Goal: Transaction & Acquisition: Register for event/course

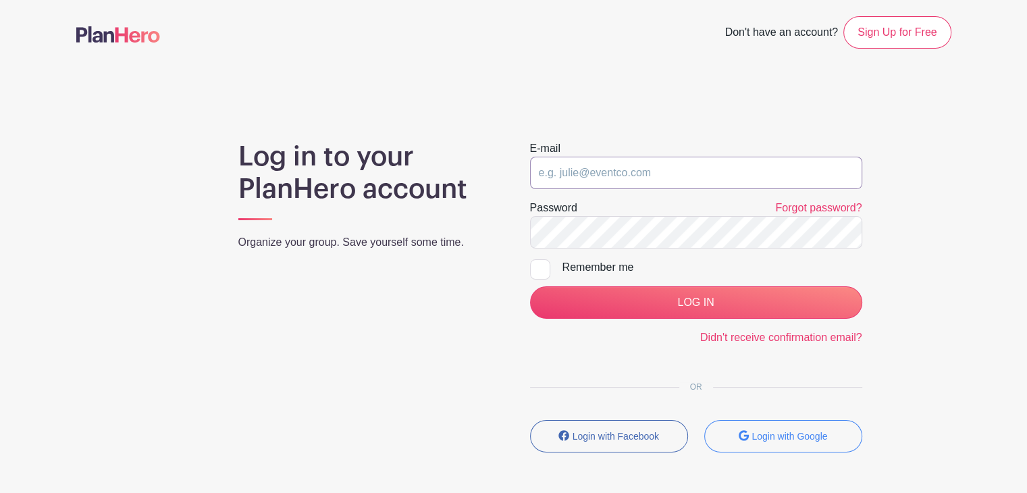
type input "[EMAIL_ADDRESS][DOMAIN_NAME]"
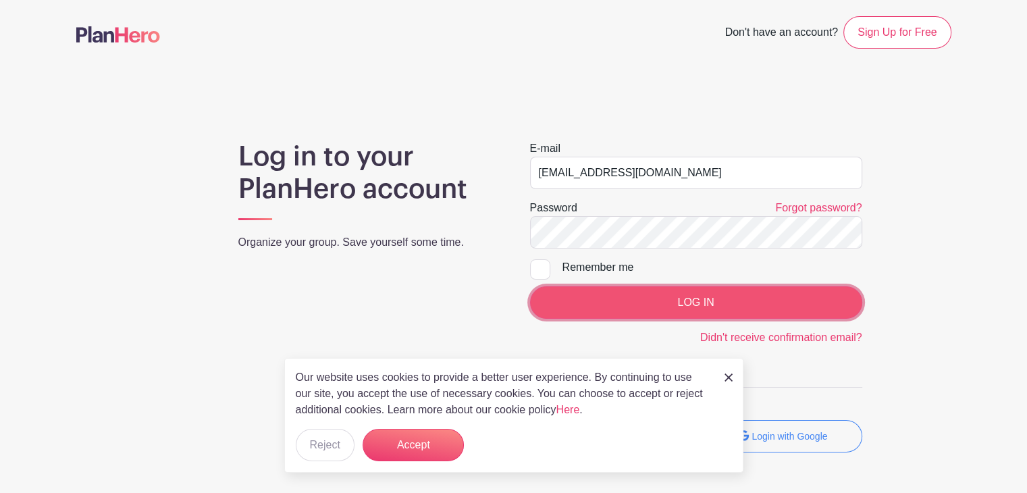
click at [690, 295] on input "LOG IN" at bounding box center [696, 302] width 332 height 32
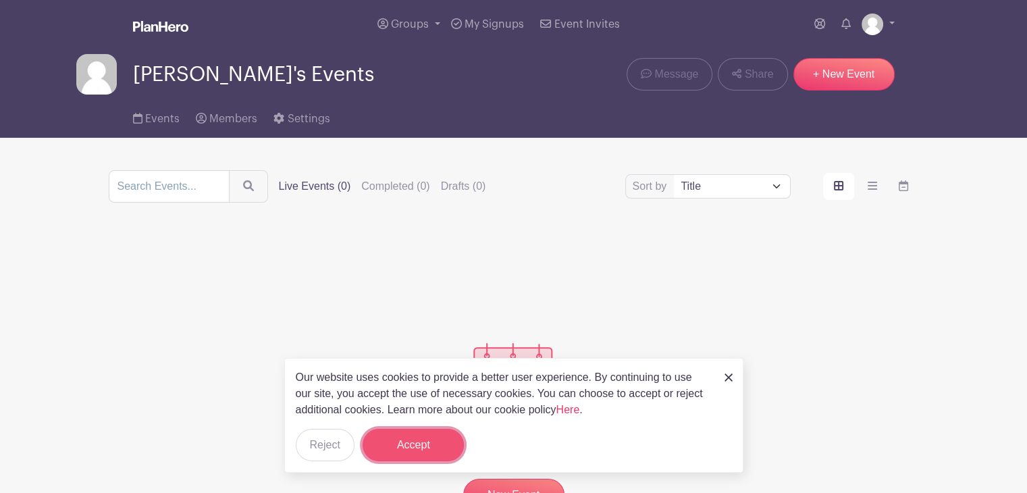
click at [422, 452] on button "Accept" at bounding box center [412, 445] width 101 height 32
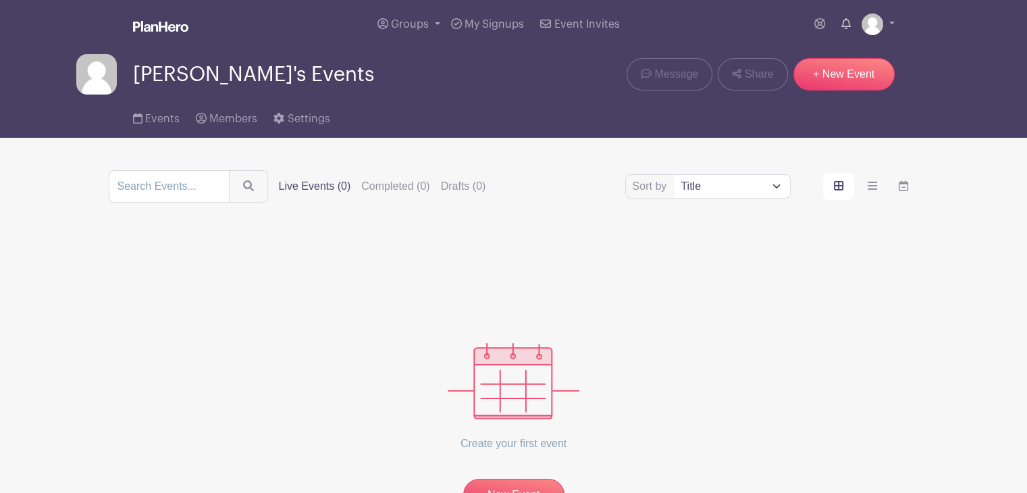
click at [849, 28] on link at bounding box center [846, 24] width 20 height 27
click at [839, 25] on link at bounding box center [846, 24] width 20 height 27
click at [486, 29] on span "My Signups" at bounding box center [493, 24] width 59 height 11
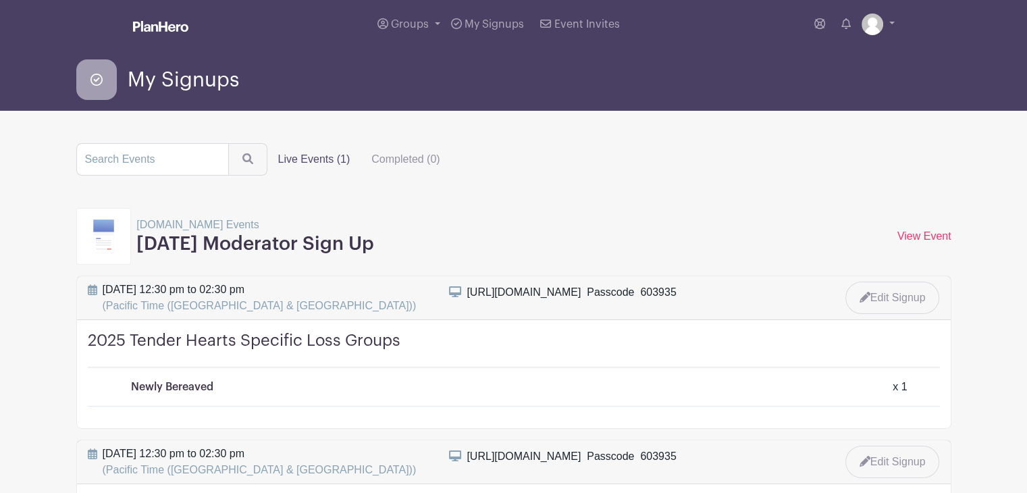
click at [146, 226] on p "Grief.com Events" at bounding box center [255, 225] width 238 height 16
click at [212, 223] on p "Grief.com Events" at bounding box center [255, 225] width 238 height 16
click at [912, 233] on link "View Event" at bounding box center [924, 235] width 54 height 11
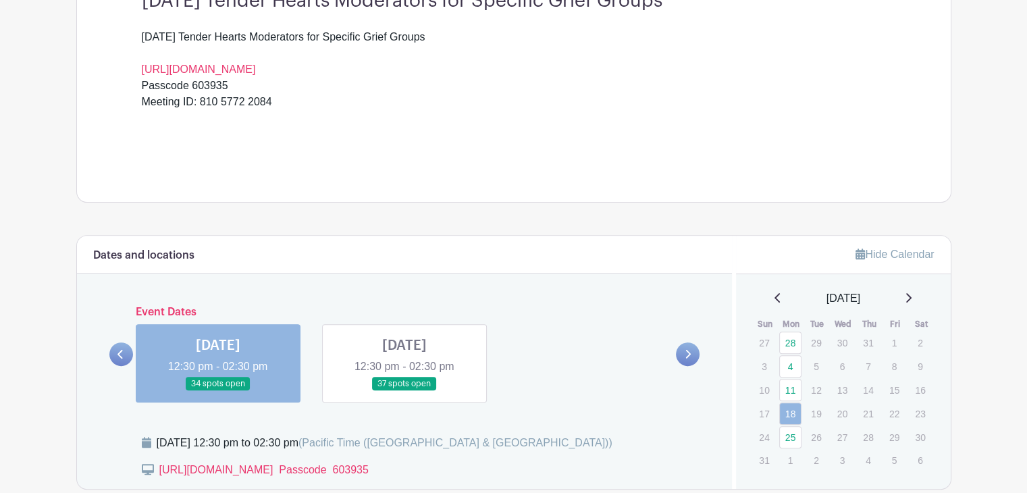
scroll to position [472, 0]
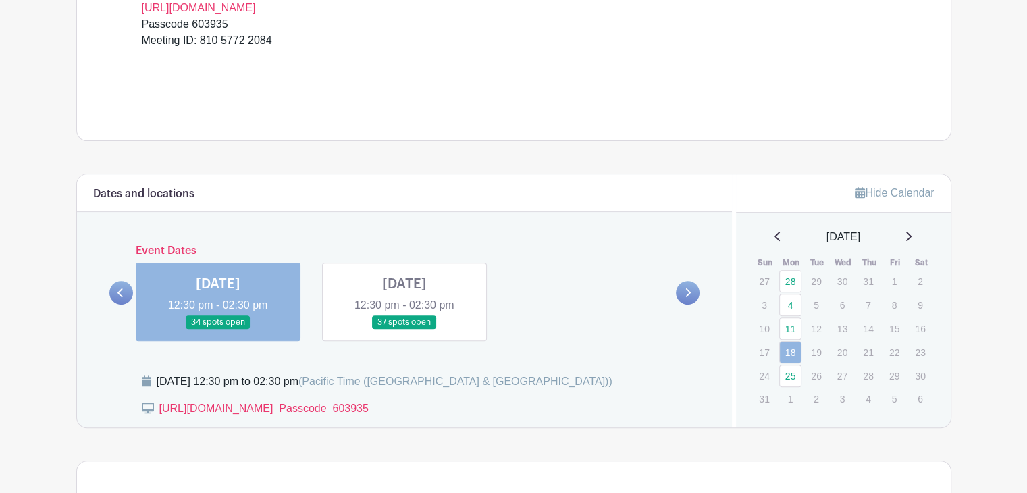
click at [218, 329] on link at bounding box center [218, 329] width 0 height 0
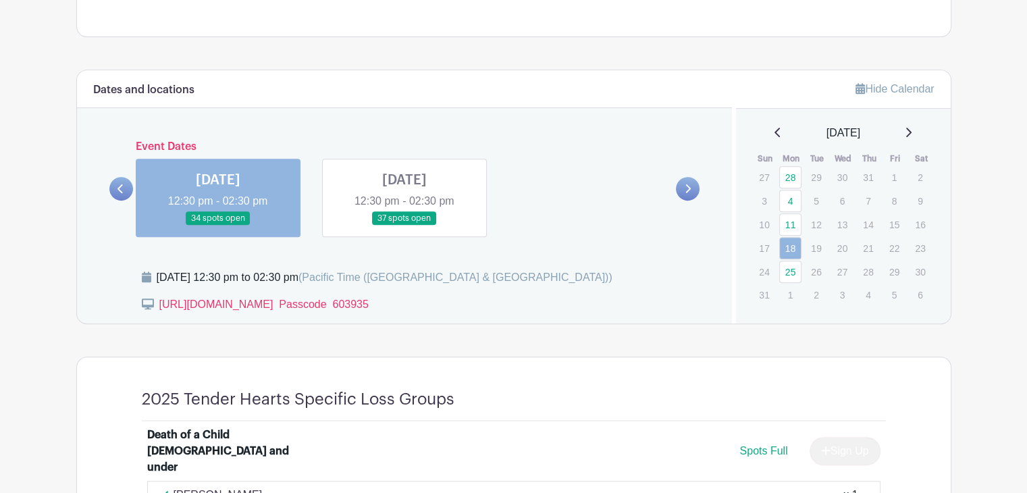
scroll to position [675, 0]
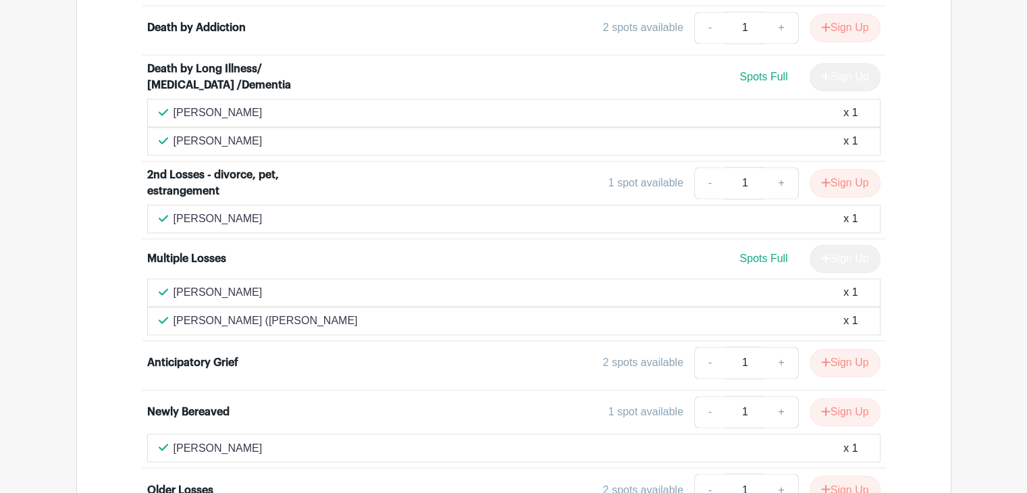
scroll to position [2160, 0]
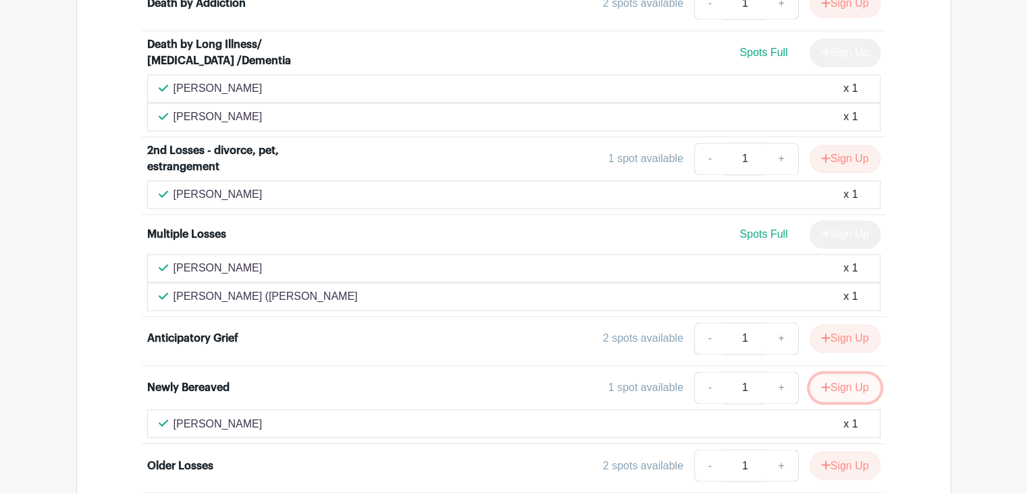
click at [855, 373] on button "Sign Up" at bounding box center [844, 387] width 71 height 28
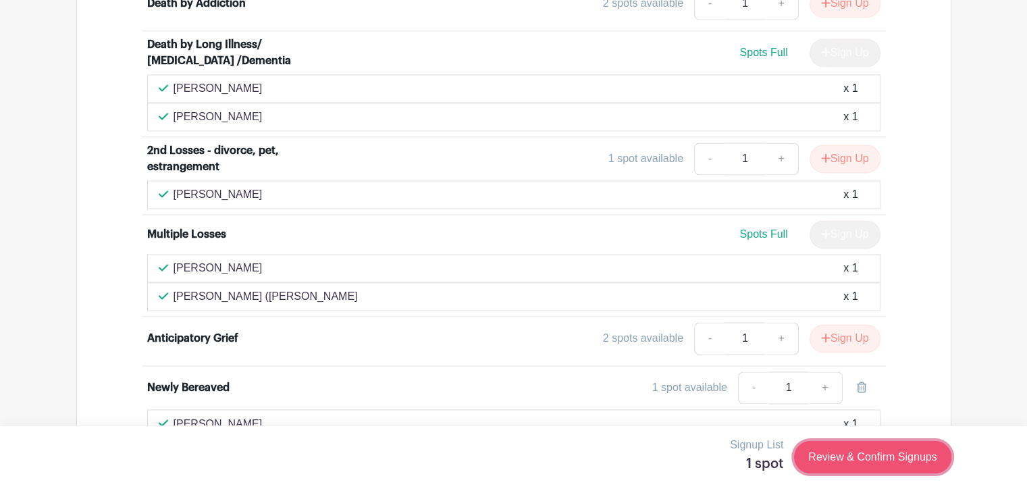
click at [883, 456] on link "Review & Confirm Signups" at bounding box center [872, 457] width 157 height 32
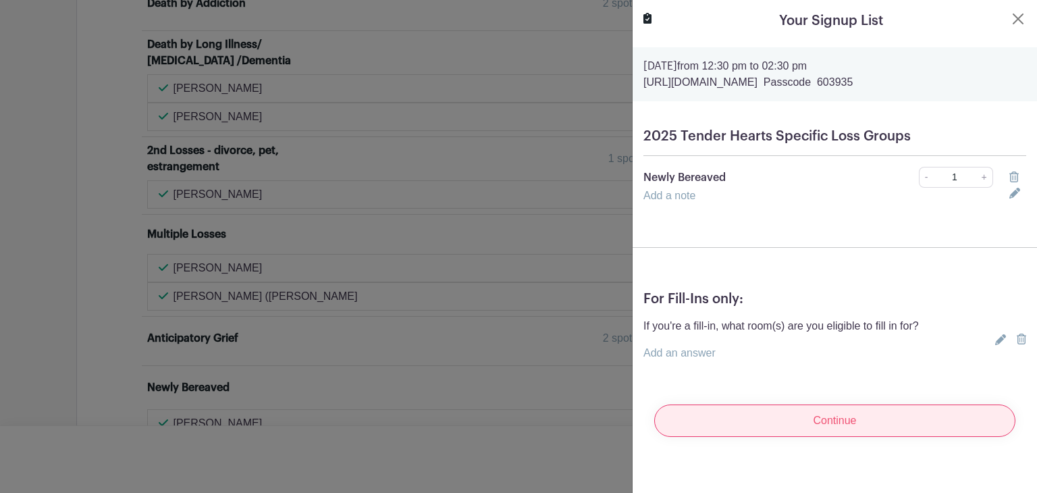
click at [829, 433] on input "Continue" at bounding box center [834, 420] width 361 height 32
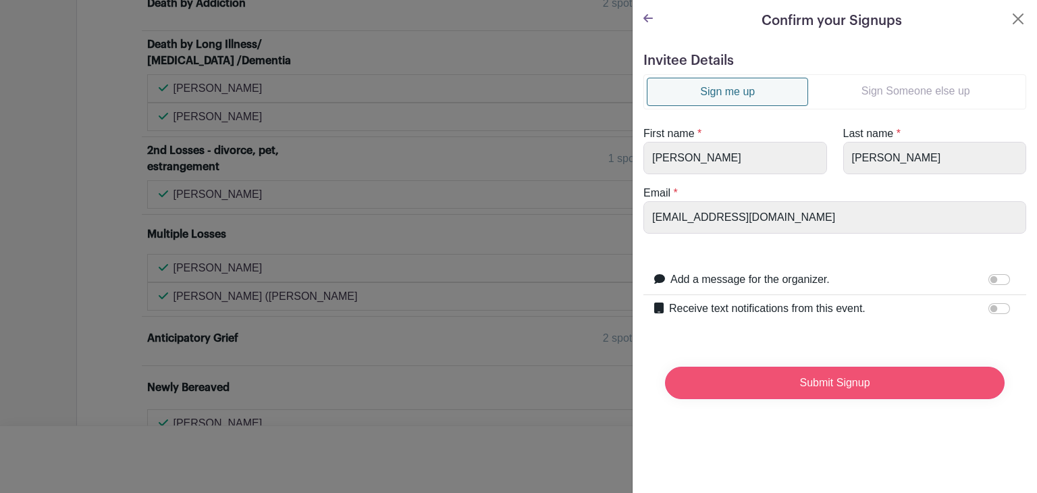
click at [823, 384] on input "Submit Signup" at bounding box center [834, 382] width 339 height 32
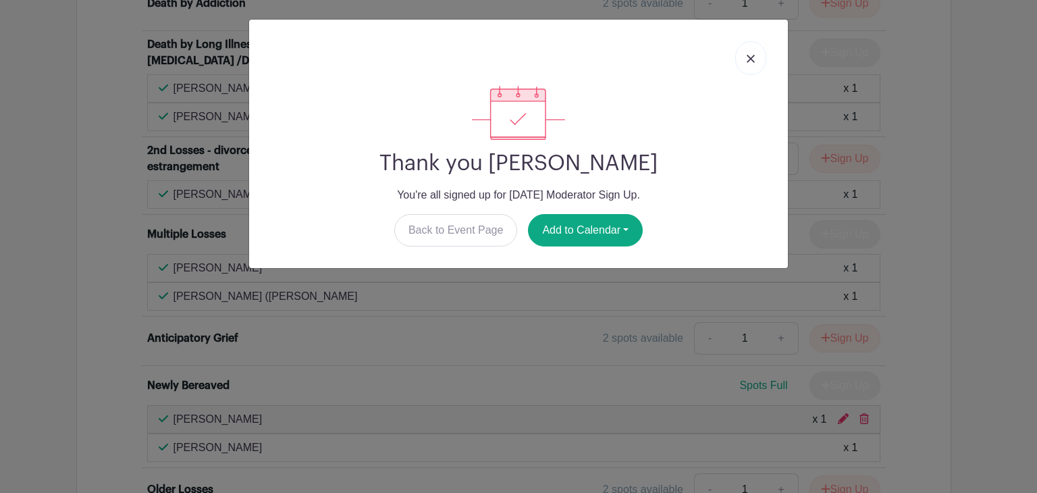
click at [753, 53] on link at bounding box center [750, 58] width 31 height 34
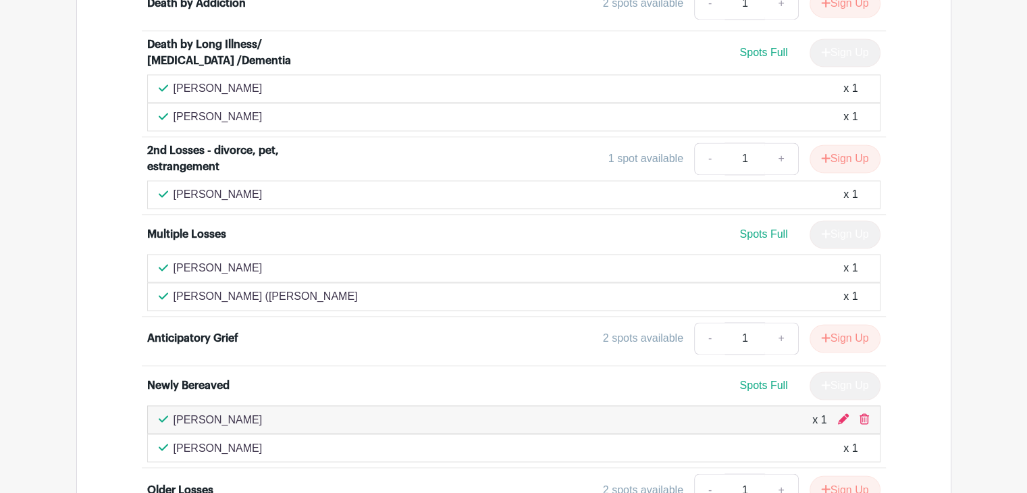
click at [207, 439] on p "Martha Allman" at bounding box center [217, 447] width 89 height 16
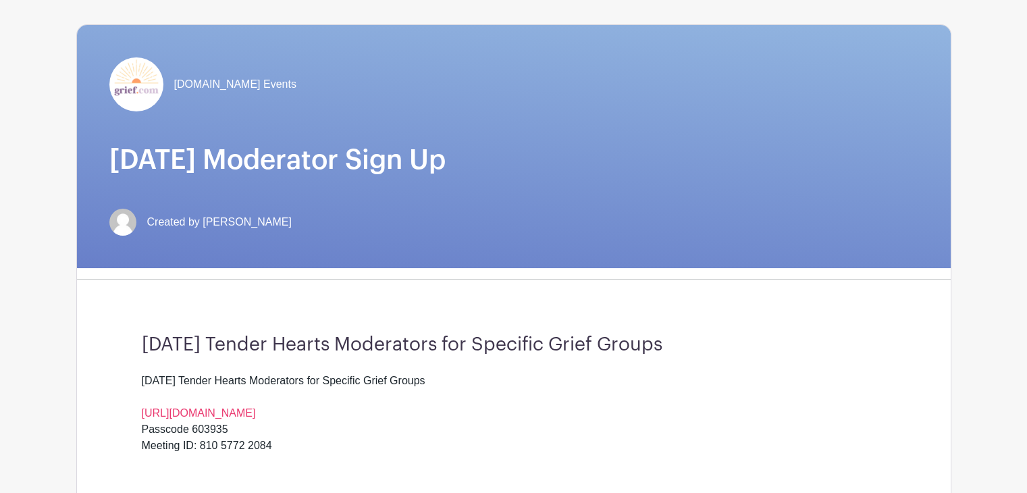
scroll to position [0, 0]
